Goal: Information Seeking & Learning: Learn about a topic

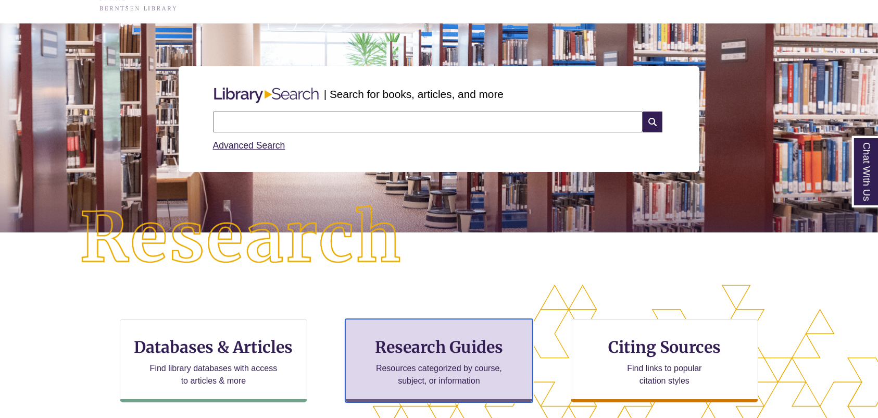
click at [469, 348] on h3 "Research Guides" at bounding box center [439, 347] width 170 height 20
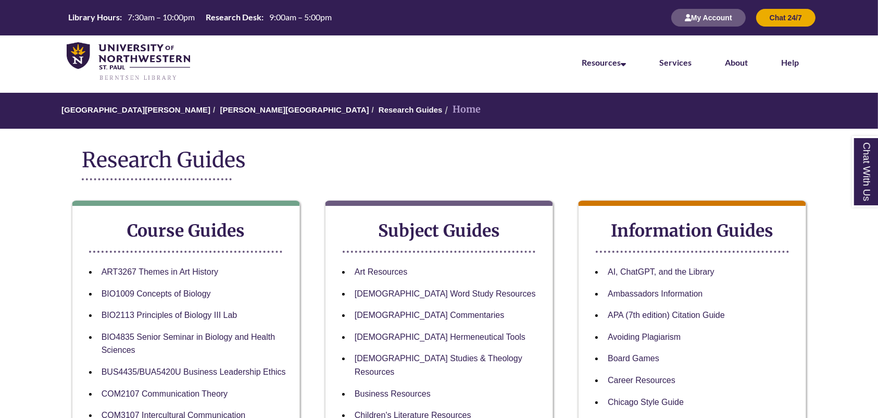
click at [455, 235] on strong "Subject Guides" at bounding box center [439, 230] width 122 height 21
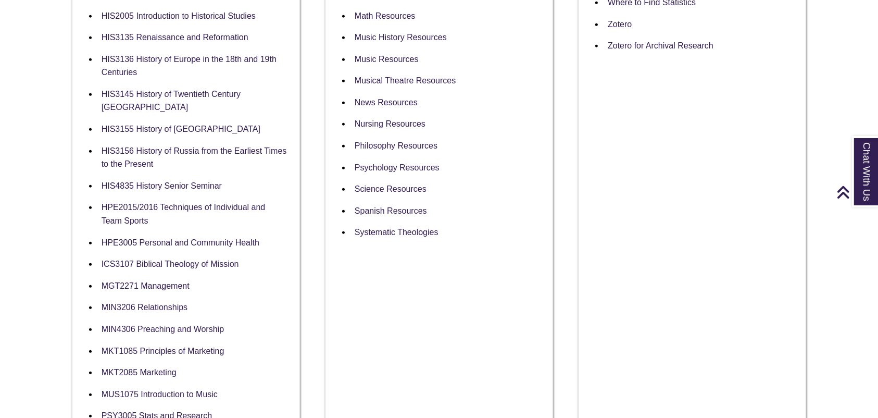
scroll to position [555, 0]
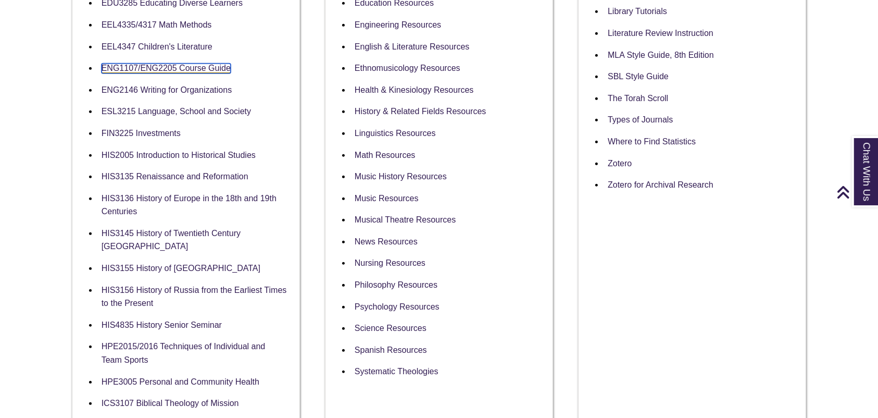
click at [133, 65] on link "ENG1107/ENG2205 Course Guide" at bounding box center [166, 69] width 129 height 10
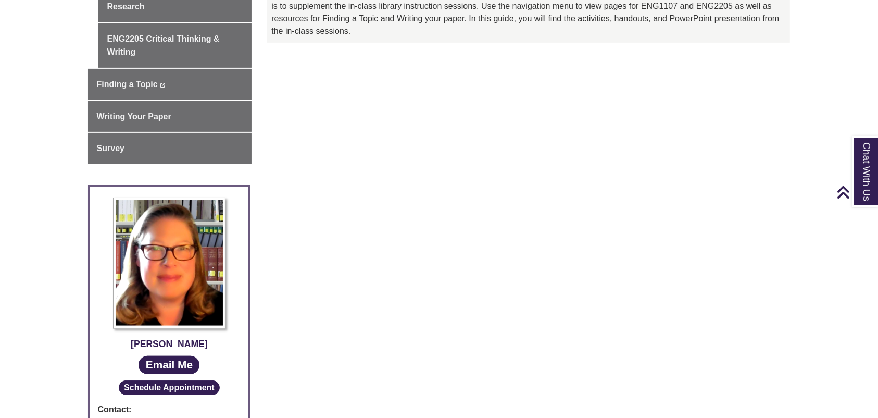
scroll to position [278, 0]
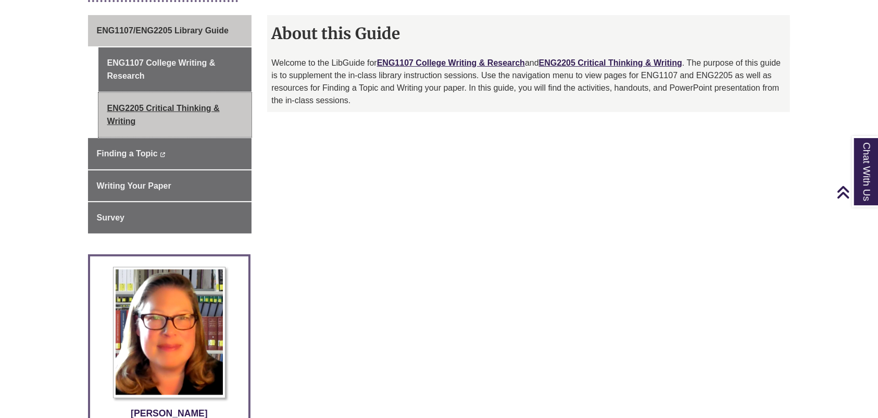
click at [151, 118] on link "ENG2205 Critical Thinking & Writing" at bounding box center [175, 115] width 154 height 44
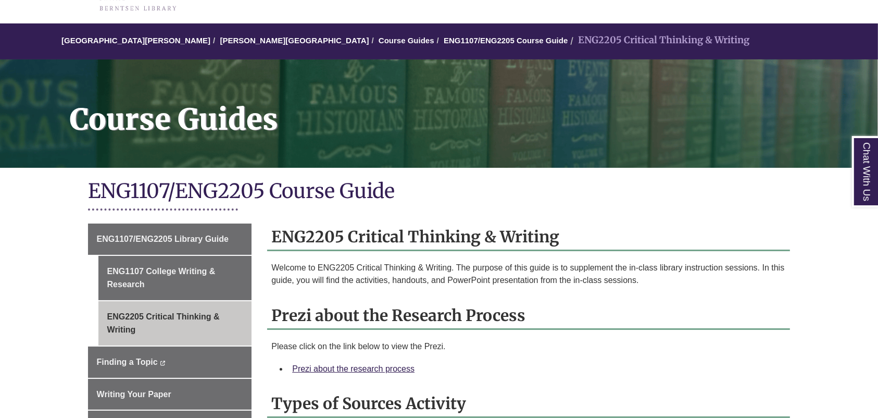
scroll to position [139, 0]
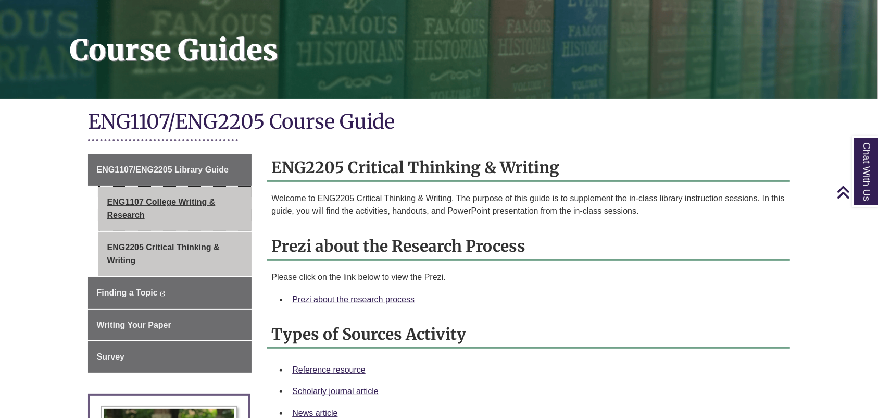
click at [172, 210] on link "ENG1107 College Writing & Research" at bounding box center [175, 208] width 154 height 44
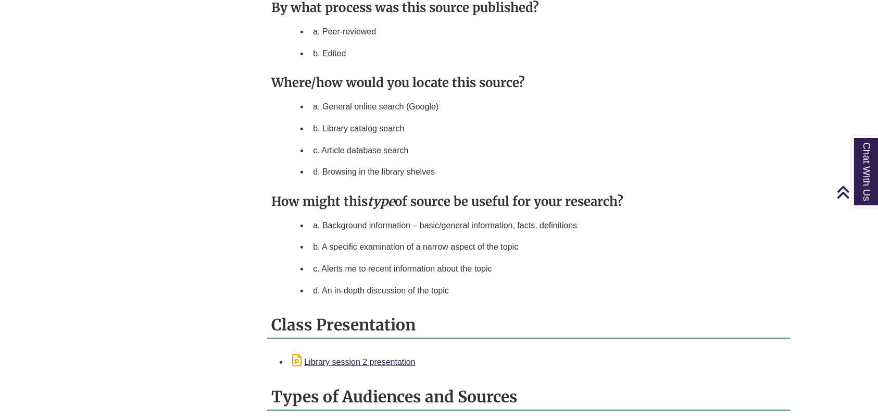
scroll to position [1041, 0]
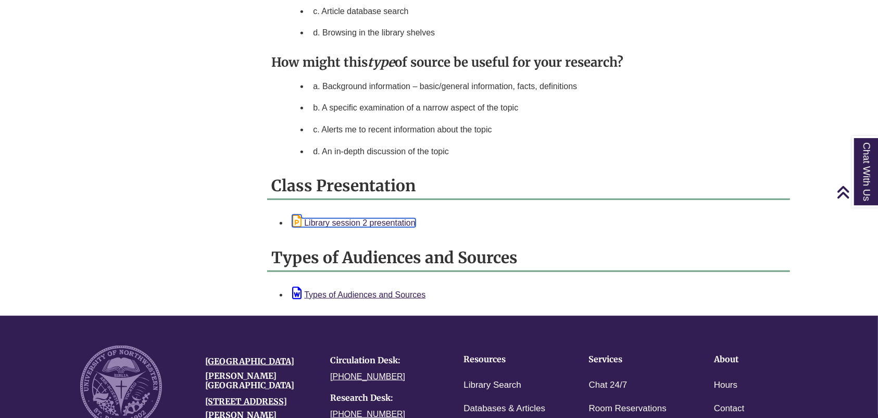
click at [375, 219] on link "Library session 2 presentation" at bounding box center [353, 222] width 123 height 9
